Goal: Task Accomplishment & Management: Use online tool/utility

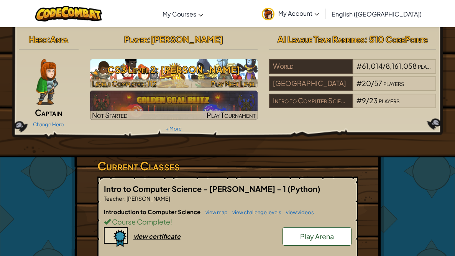
click at [220, 82] on span "Play Next Level" at bounding box center [233, 83] width 45 height 9
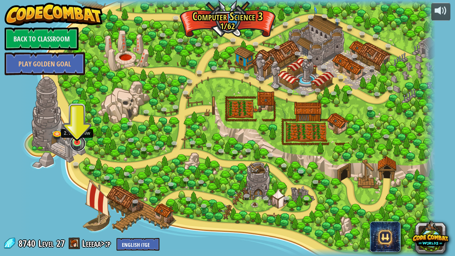
click at [76, 145] on link at bounding box center [77, 143] width 15 height 15
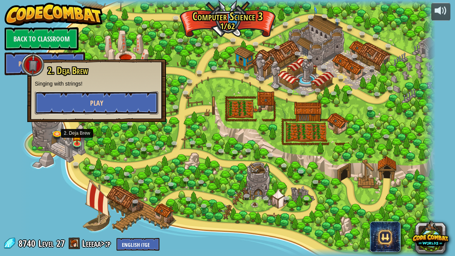
click at [115, 101] on button "Play" at bounding box center [97, 102] width 124 height 23
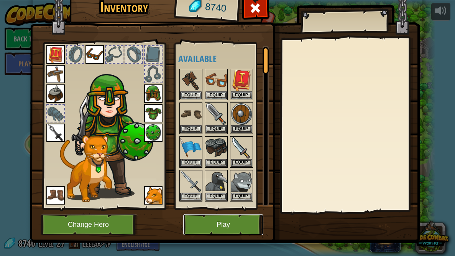
click at [239, 221] on button "Play" at bounding box center [223, 224] width 80 height 21
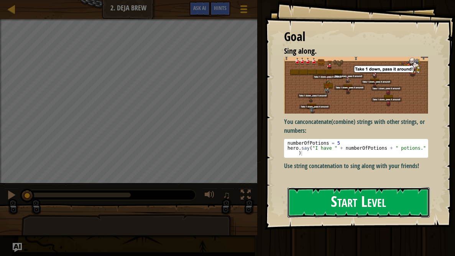
click at [320, 203] on button "Start Level" at bounding box center [359, 202] width 142 height 30
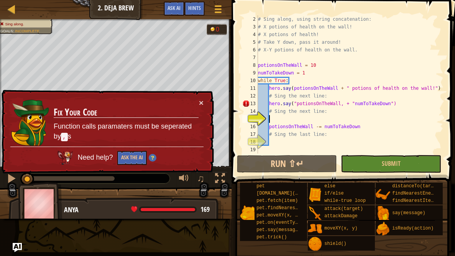
scroll to position [7, 0]
click at [173, 10] on span "Ask AI" at bounding box center [174, 7] width 13 height 7
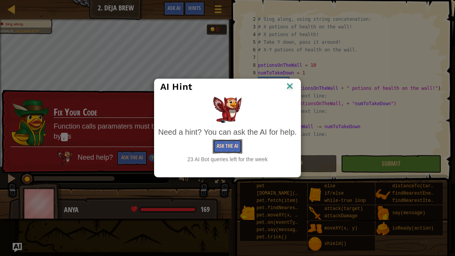
click at [231, 153] on button "Ask the AI" at bounding box center [228, 146] width 30 height 14
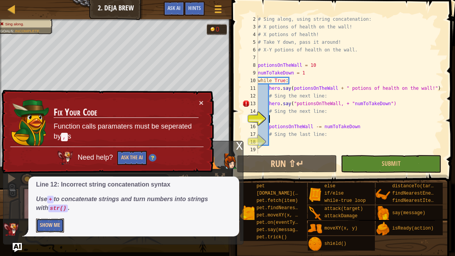
click at [60, 225] on button "Show Me" at bounding box center [50, 225] width 28 height 14
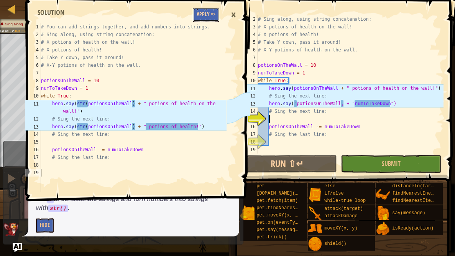
click at [205, 20] on button "Apply =>" at bounding box center [206, 15] width 26 height 14
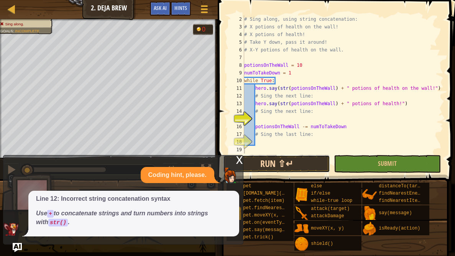
click at [305, 165] on button "Run ⇧↵" at bounding box center [276, 164] width 107 height 18
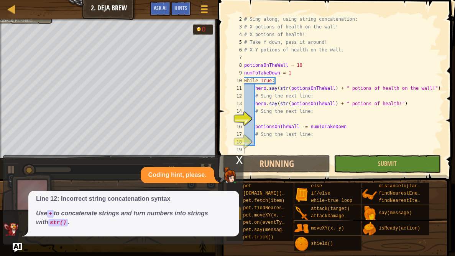
click at [240, 157] on div "x" at bounding box center [239, 159] width 7 height 8
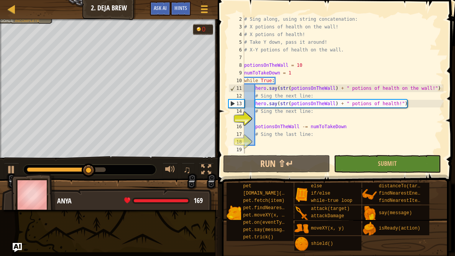
click at [40, 13] on div "Map Computer Science 3 2. Deja Brew Game Menu Done Hints Ask AI" at bounding box center [109, 9] width 218 height 19
click at [40, 23] on div "Sing along. Goals : Incomplete" at bounding box center [22, 24] width 62 height 20
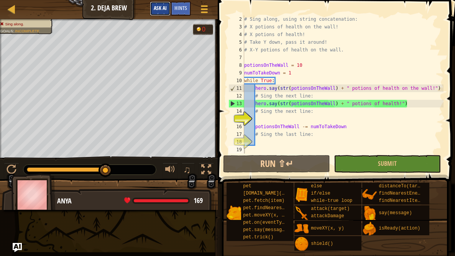
click at [166, 12] on button "Ask AI" at bounding box center [160, 9] width 21 height 14
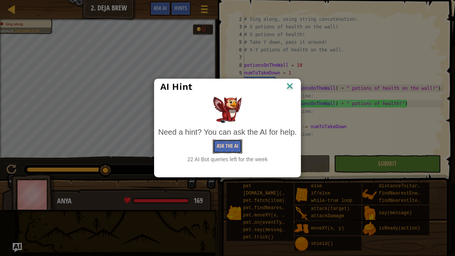
click at [223, 147] on button "Ask the AI" at bounding box center [228, 146] width 30 height 14
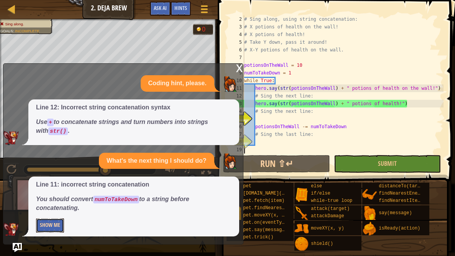
click at [48, 227] on button "Show Me" at bounding box center [50, 225] width 28 height 14
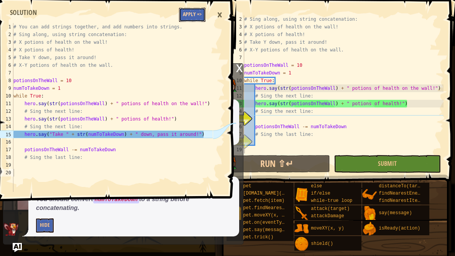
click at [181, 15] on button "Apply =>" at bounding box center [192, 15] width 26 height 14
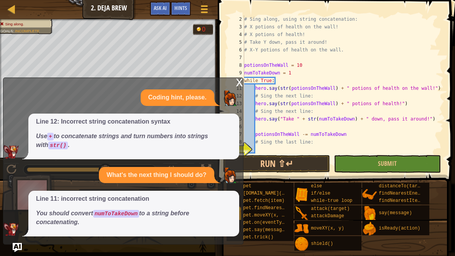
click at [241, 83] on div "x" at bounding box center [239, 82] width 7 height 8
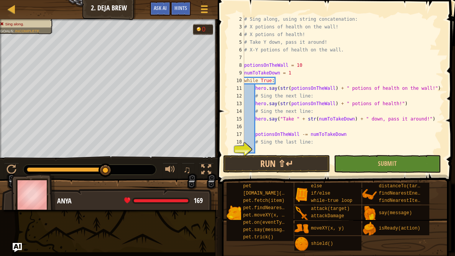
scroll to position [15, 0]
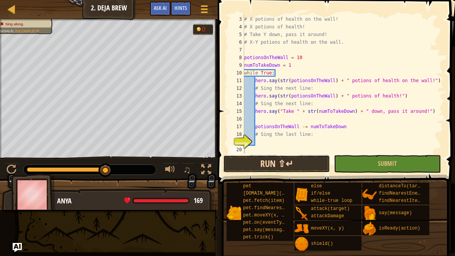
click at [245, 164] on button "Run ⇧↵" at bounding box center [276, 164] width 107 height 18
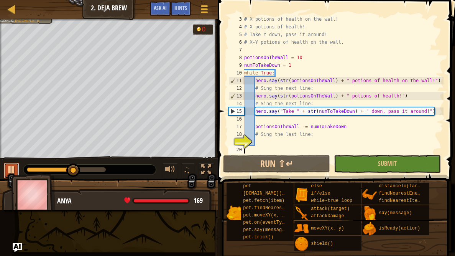
click at [6, 170] on button at bounding box center [11, 171] width 15 height 16
click at [162, 3] on button "Ask AI" at bounding box center [160, 9] width 21 height 14
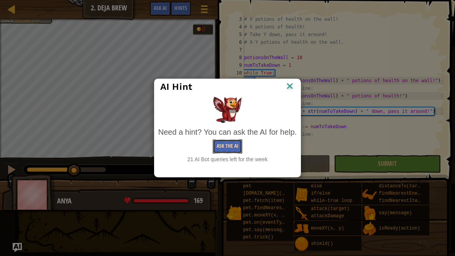
click at [220, 146] on button "Ask the AI" at bounding box center [228, 146] width 30 height 14
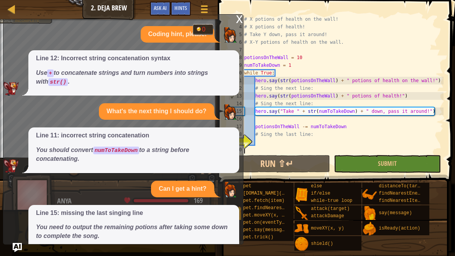
scroll to position [28, 0]
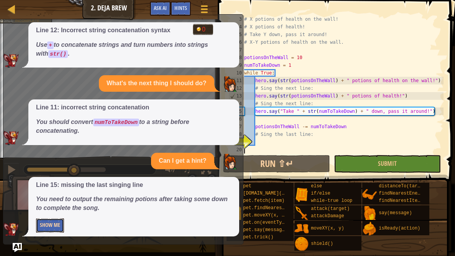
click at [57, 226] on button "Show Me" at bounding box center [50, 225] width 28 height 14
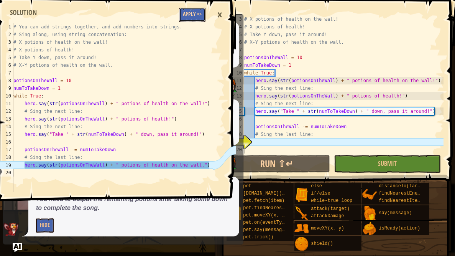
click at [199, 14] on button "Apply =>" at bounding box center [192, 15] width 26 height 14
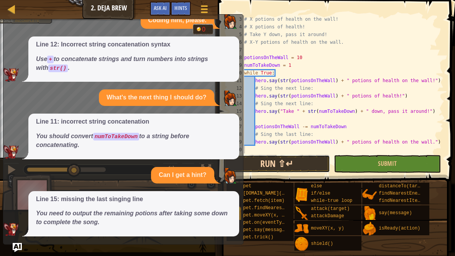
click at [273, 160] on button "Run ⇧↵" at bounding box center [276, 164] width 107 height 18
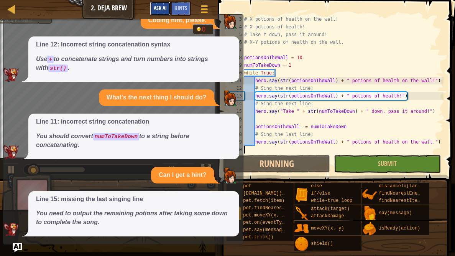
click at [158, 8] on span "Ask AI" at bounding box center [160, 7] width 13 height 7
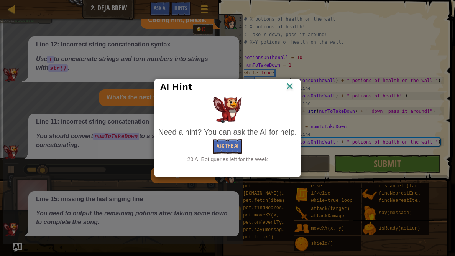
click at [158, 8] on div "AI Hint Need a hint? You can ask the AI for help. Ask the AI 20 AI Bot queries …" at bounding box center [227, 128] width 455 height 256
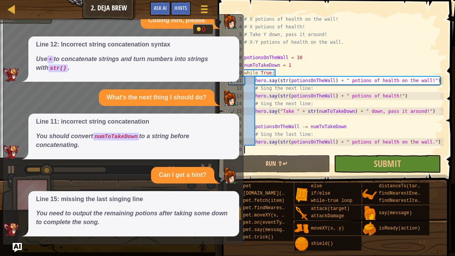
scroll to position [0, 0]
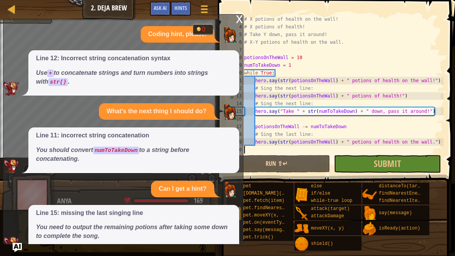
click at [239, 20] on div "x" at bounding box center [239, 19] width 7 height 8
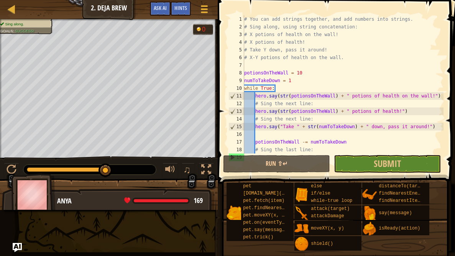
type textarea "# You can add strings together, and add numbers into strings."
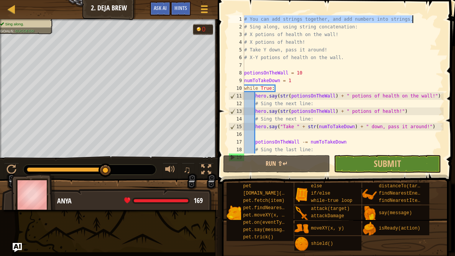
drag, startPoint x: 244, startPoint y: 17, endPoint x: 412, endPoint y: 20, distance: 167.7
click at [412, 20] on div "# You can add strings together, and add numbers into strings. # Sing along, usi…" at bounding box center [343, 91] width 201 height 153
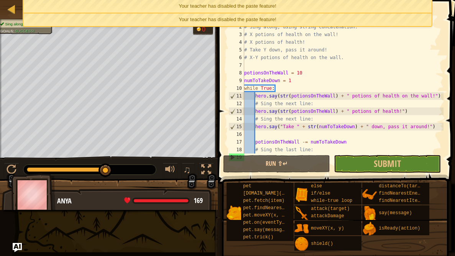
scroll to position [15, 0]
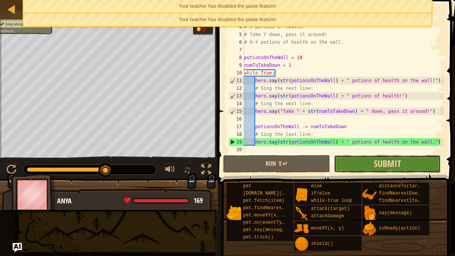
click at [386, 161] on span "Submit" at bounding box center [387, 163] width 27 height 12
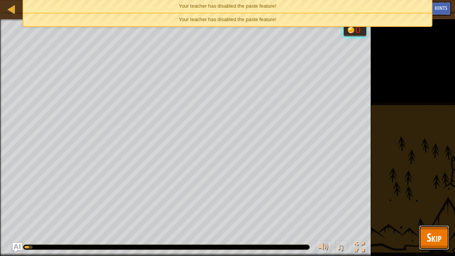
click at [443, 238] on button "Skip" at bounding box center [434, 237] width 30 height 25
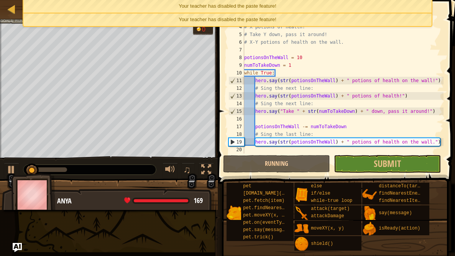
click at [321, 7] on div "Your teacher has disabled the paste feature!" at bounding box center [227, 6] width 408 height 13
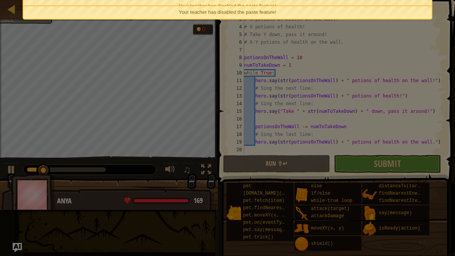
click at [0, 0] on div "Loading..." at bounding box center [0, 0] width 0 height 0
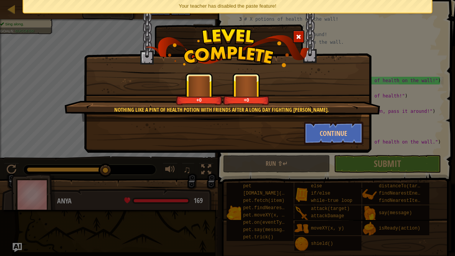
click at [320, 7] on div "Your teacher has disabled the paste feature!" at bounding box center [227, 6] width 408 height 13
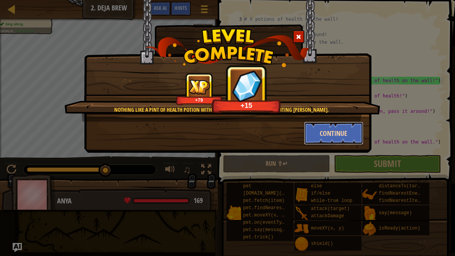
click at [324, 134] on button "Continue" at bounding box center [333, 133] width 59 height 23
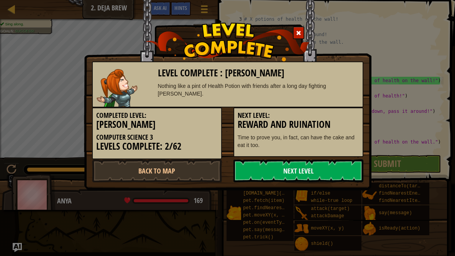
click at [292, 175] on link "Next Level" at bounding box center [299, 170] width 130 height 23
